Goal: Share content

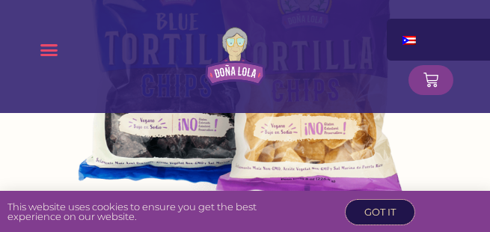
scroll to position [1106, 0]
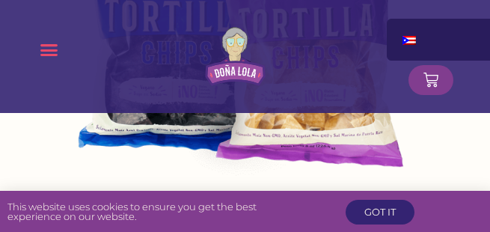
click at [44, 47] on icon "Menu Toggle" at bounding box center [49, 49] width 19 height 19
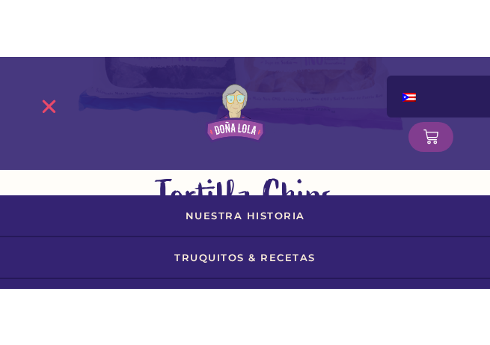
scroll to position [1200, 0]
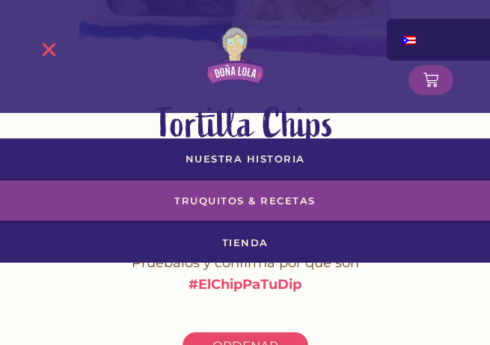
drag, startPoint x: 52, startPoint y: 41, endPoint x: 230, endPoint y: 169, distance: 219.1
click at [52, 41] on icon "Menu Toggle" at bounding box center [49, 49] width 19 height 19
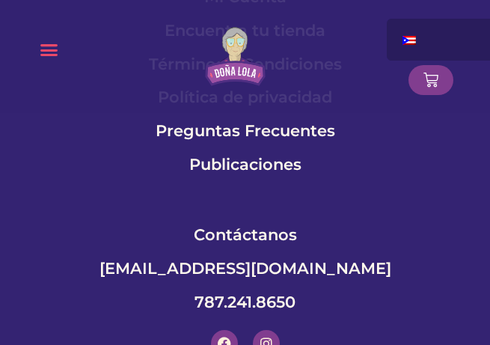
scroll to position [8483, 0]
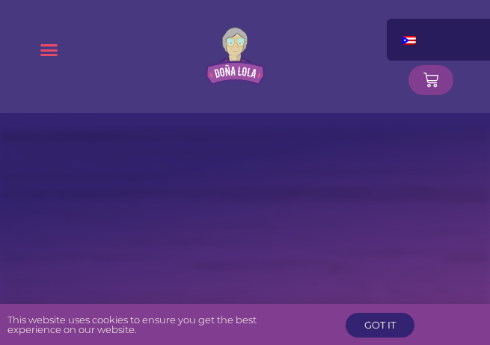
scroll to position [8691, 0]
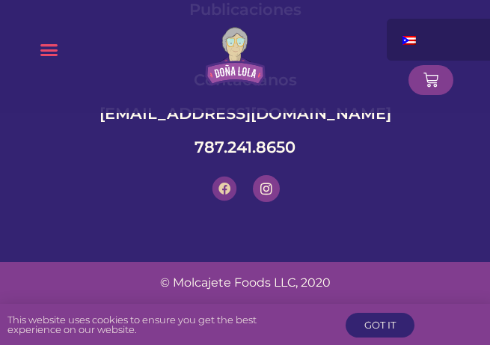
click at [218, 188] on icon at bounding box center [224, 188] width 12 height 12
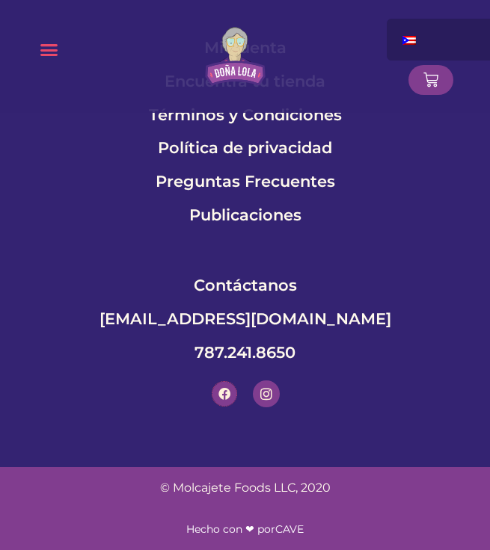
scroll to position [8486, 0]
click at [230, 344] on icon at bounding box center [224, 394] width 12 height 12
click at [275, 344] on link "Instagram" at bounding box center [265, 394] width 24 height 24
